Goal: Use online tool/utility: Use online tool/utility

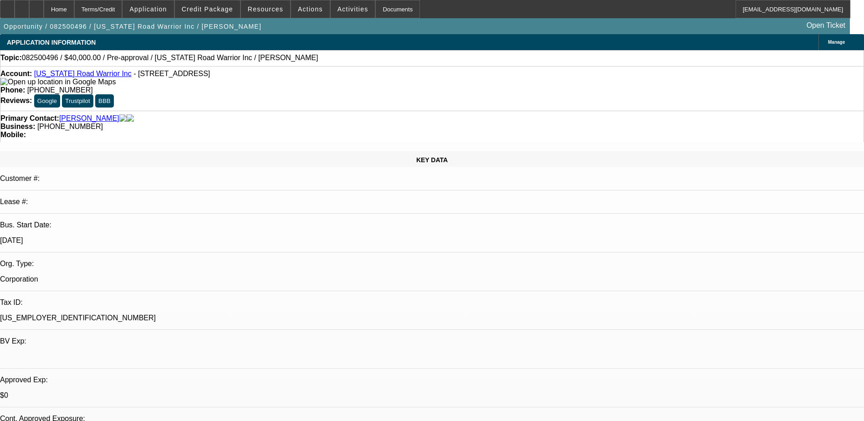
select select "0"
select select "2"
select select "0.1"
select select "4"
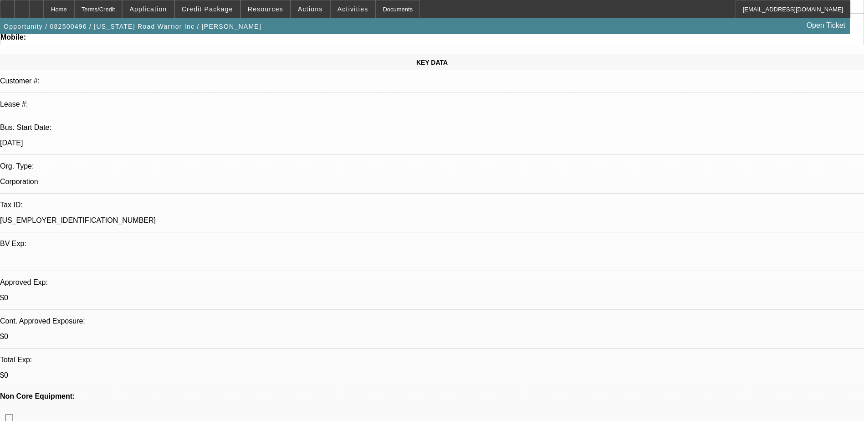
scroll to position [182, 0]
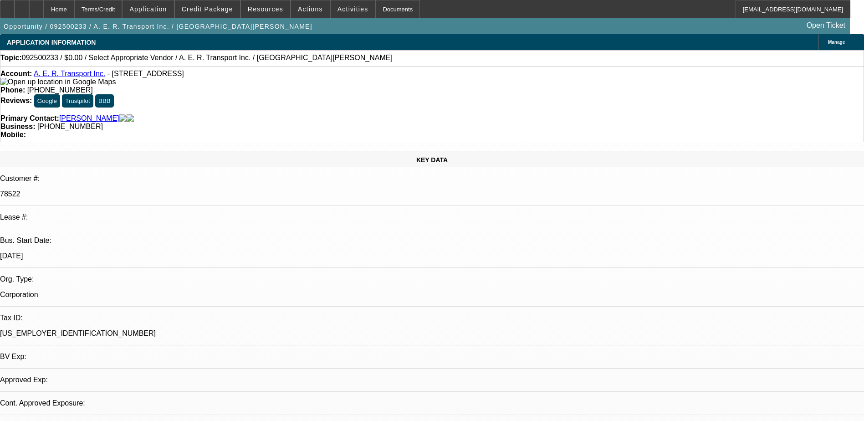
select select "0"
select select "2"
select select "0.1"
select select "4"
